Goal: Task Accomplishment & Management: Complete application form

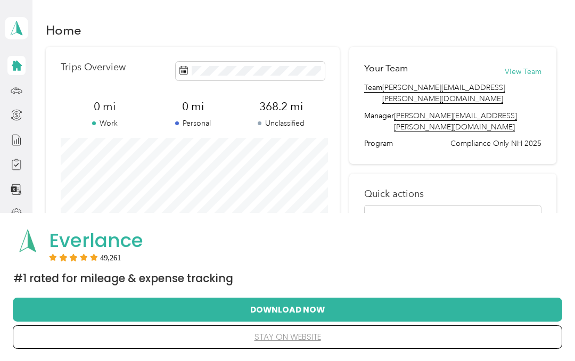
click at [20, 166] on icon at bounding box center [17, 165] width 12 height 12
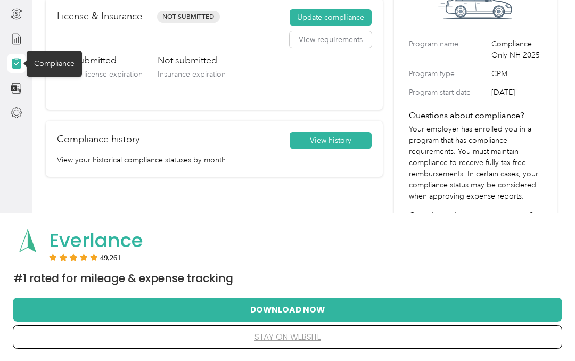
scroll to position [110, 0]
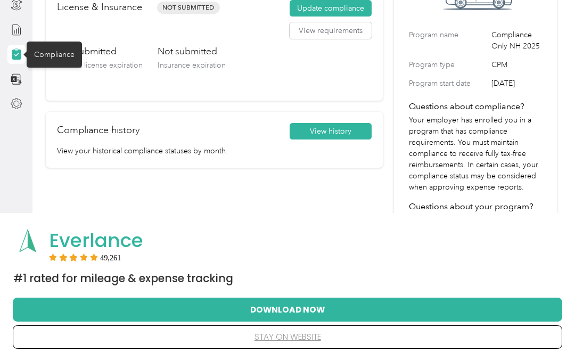
click at [352, 12] on button "Update compliance" at bounding box center [331, 8] width 82 height 17
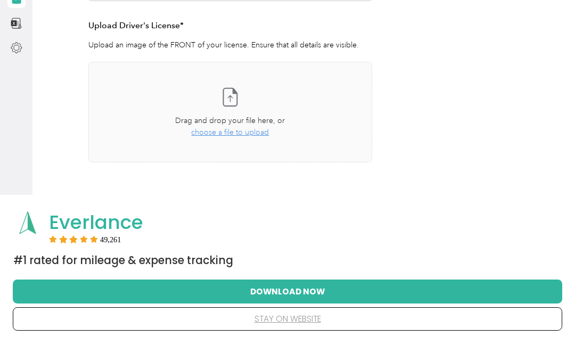
scroll to position [85, 0]
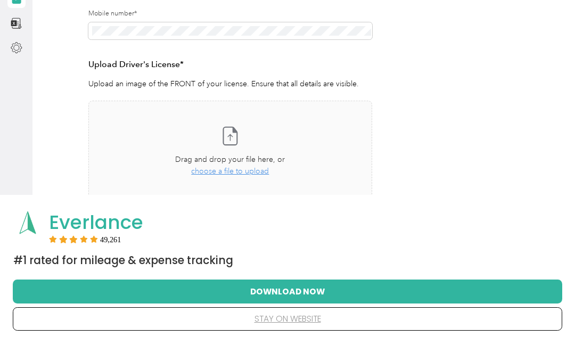
click at [265, 185] on span "choose a file to upload" at bounding box center [230, 189] width 78 height 9
click at [340, 234] on div "image.jpg Uploaded on [DATE] View" at bounding box center [230, 250] width 284 height 32
click at [341, 247] on button "View" at bounding box center [344, 250] width 17 height 7
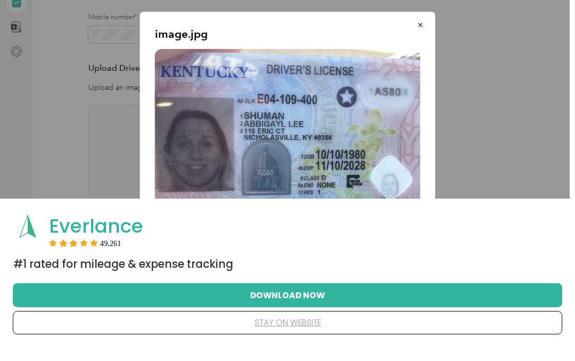
scroll to position [184, 0]
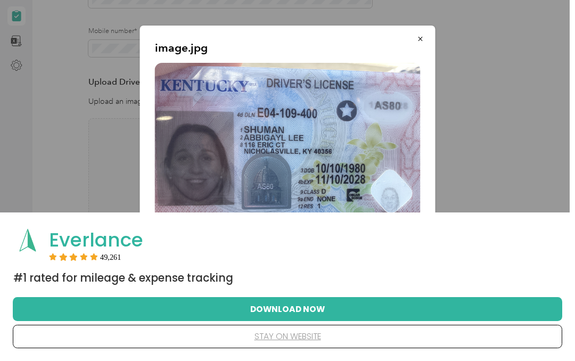
click at [303, 343] on button "stay on website" at bounding box center [287, 337] width 515 height 22
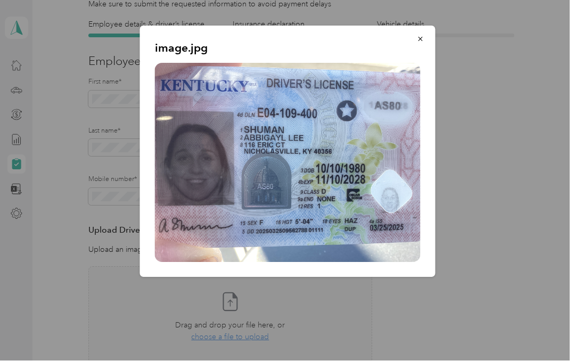
scroll to position [36, 0]
click at [418, 47] on button "button" at bounding box center [420, 39] width 22 height 19
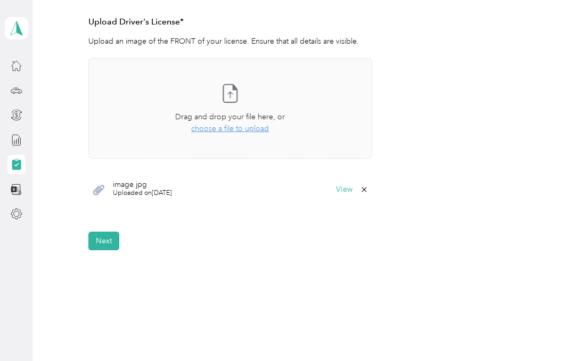
scroll to position [293, 0]
click at [109, 232] on button "Next" at bounding box center [103, 241] width 31 height 19
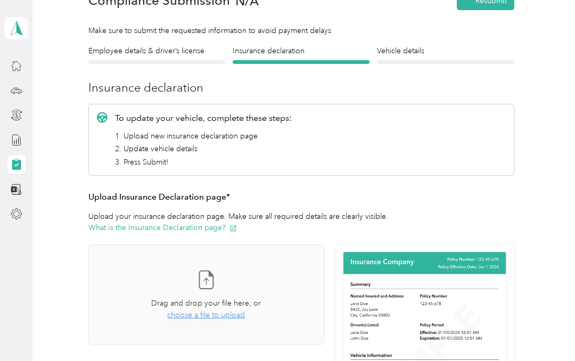
scroll to position [1, 0]
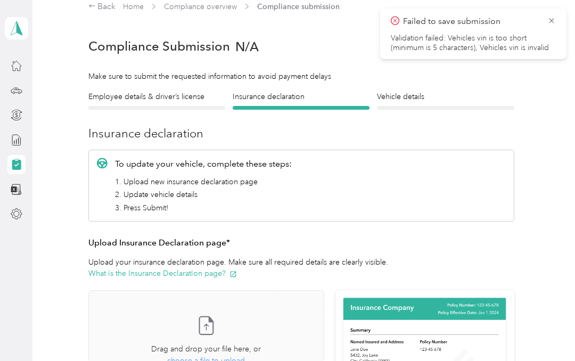
click at [555, 22] on icon at bounding box center [551, 21] width 9 height 10
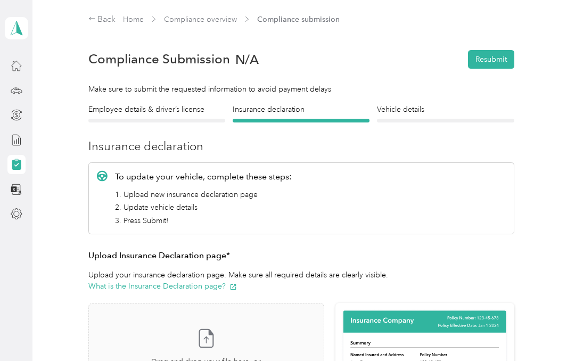
scroll to position [0, 0]
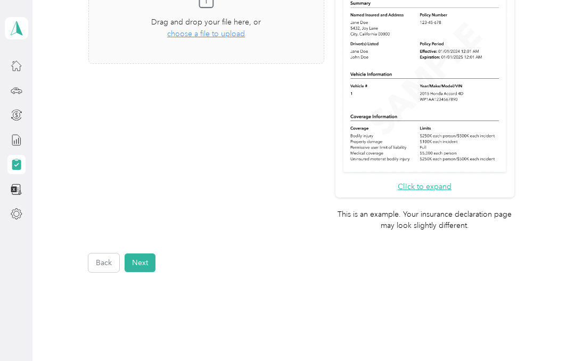
click at [103, 253] on button "Back" at bounding box center [103, 262] width 31 height 19
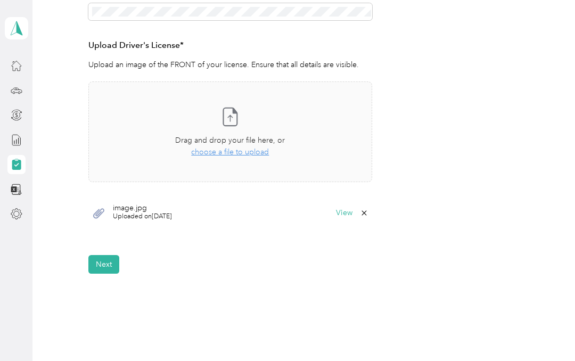
scroll to position [270, 0]
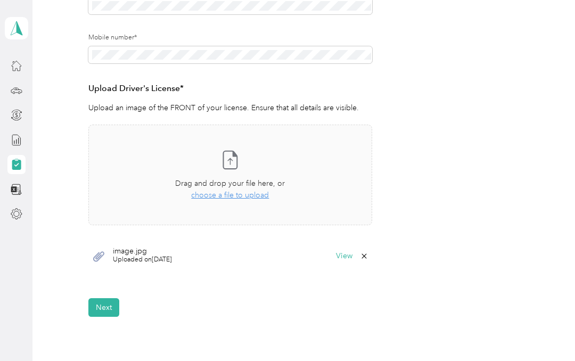
click at [106, 313] on button "Next" at bounding box center [103, 307] width 31 height 19
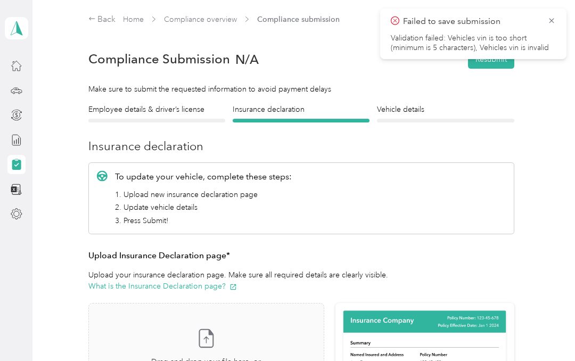
scroll to position [0, 0]
click at [406, 104] on h4 "Vehicle details" at bounding box center [445, 109] width 137 height 11
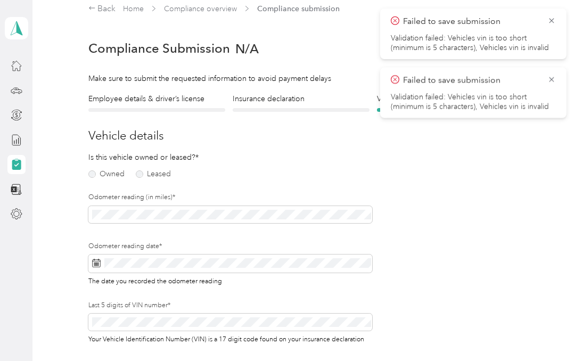
click at [312, 102] on h4 "Insurance declaration" at bounding box center [301, 98] width 137 height 11
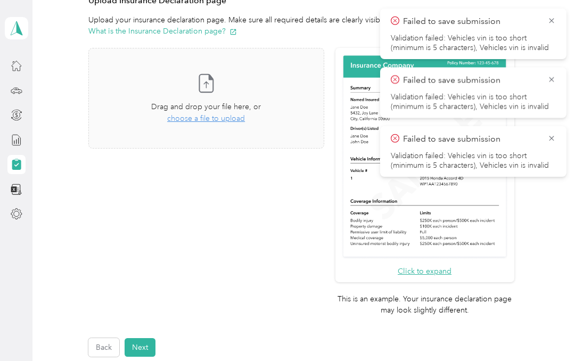
scroll to position [255, 0]
click at [237, 119] on span "choose a file to upload" at bounding box center [206, 118] width 78 height 9
